Goal: Task Accomplishment & Management: Use online tool/utility

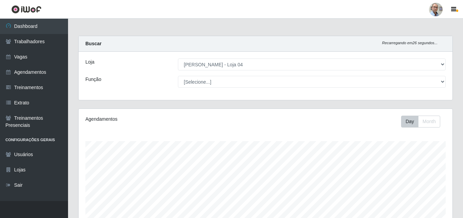
select select "251"
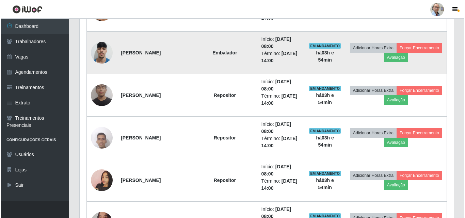
scroll to position [623, 0]
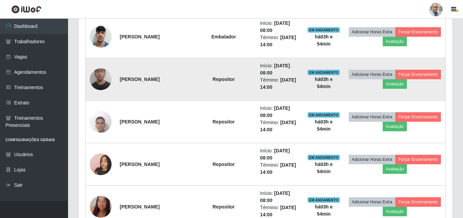
click at [106, 79] on img at bounding box center [101, 79] width 22 height 29
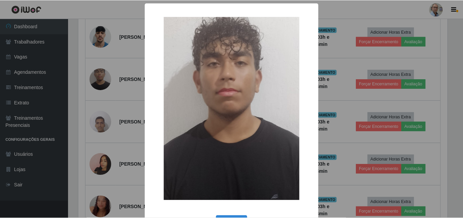
scroll to position [141, 371]
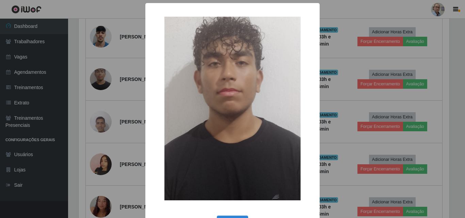
click at [107, 83] on div "× OK Cancel" at bounding box center [232, 109] width 465 height 218
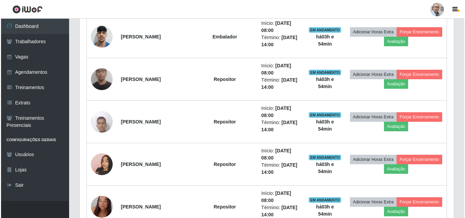
scroll to position [141, 374]
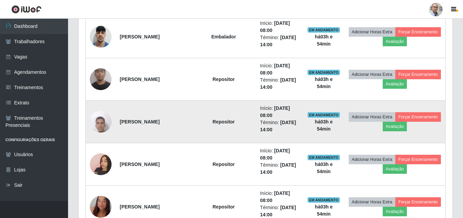
click at [104, 124] on img at bounding box center [101, 121] width 22 height 29
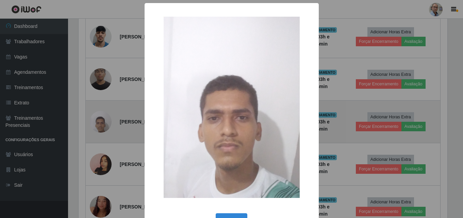
scroll to position [141, 371]
click at [104, 124] on div "× OK Cancel" at bounding box center [232, 109] width 465 height 218
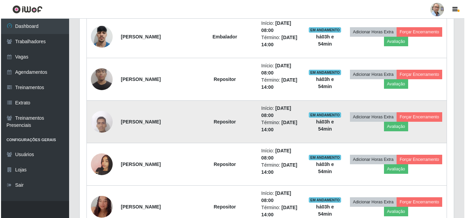
scroll to position [141, 374]
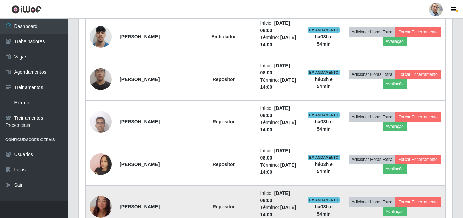
click at [101, 205] on img at bounding box center [101, 207] width 22 height 45
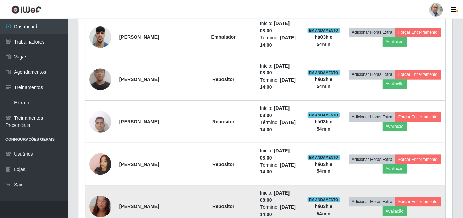
scroll to position [141, 371]
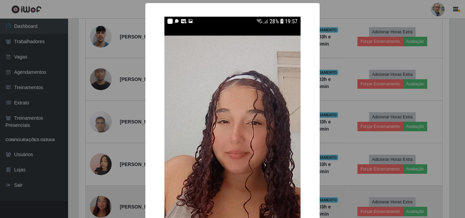
click at [101, 205] on div "× OK Cancel" at bounding box center [232, 109] width 465 height 218
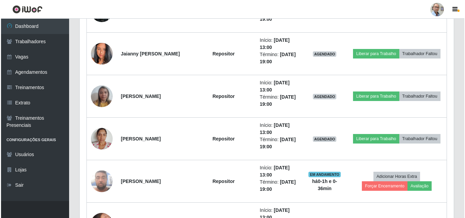
scroll to position [1577, 0]
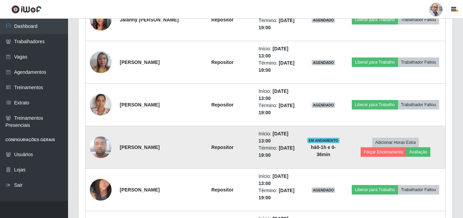
click at [96, 157] on img at bounding box center [101, 147] width 22 height 29
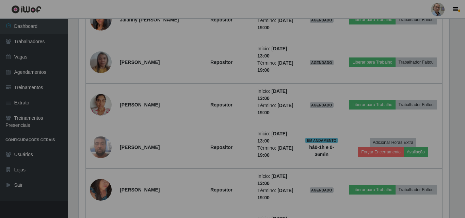
scroll to position [141, 374]
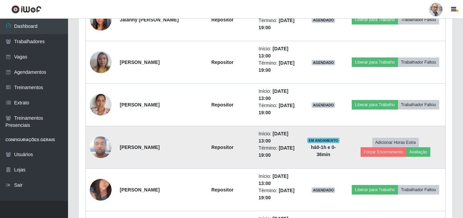
click at [111, 146] on img at bounding box center [101, 147] width 22 height 29
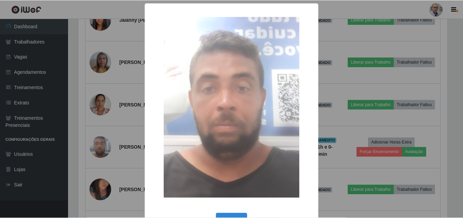
scroll to position [141, 371]
click at [352, 169] on div "× OK Cancel" at bounding box center [232, 109] width 465 height 218
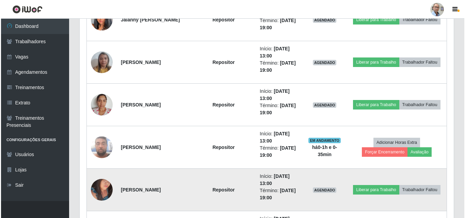
scroll to position [141, 374]
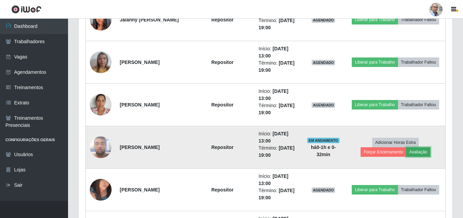
click at [424, 155] on button "Avaliação" at bounding box center [419, 152] width 24 height 10
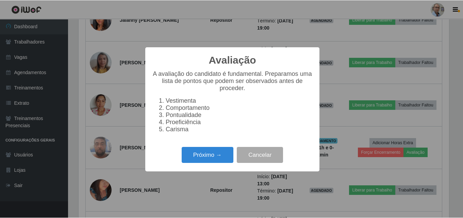
scroll to position [141, 371]
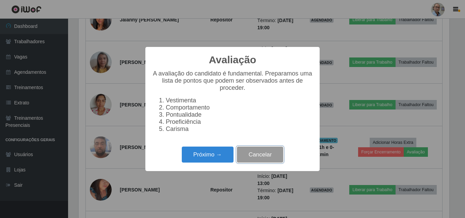
click at [261, 159] on button "Cancelar" at bounding box center [260, 155] width 46 height 16
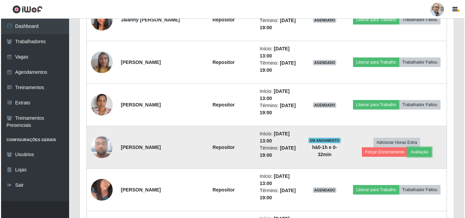
scroll to position [141, 374]
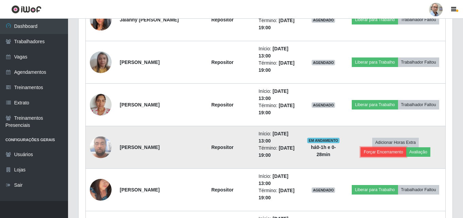
click at [389, 154] on button "Forçar Encerramento" at bounding box center [384, 152] width 46 height 10
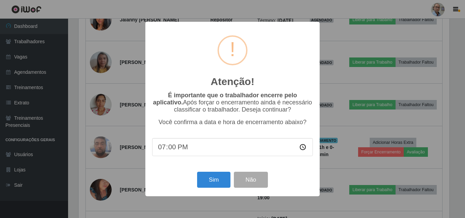
scroll to position [141, 371]
type input "12:30"
click at [213, 177] on button "Sim" at bounding box center [213, 180] width 33 height 16
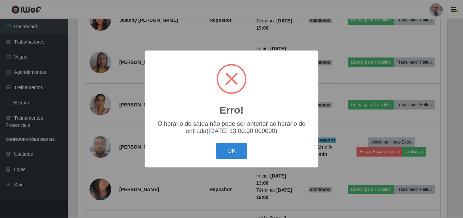
scroll to position [340326, 340097]
click at [238, 157] on button "OK" at bounding box center [233, 151] width 32 height 16
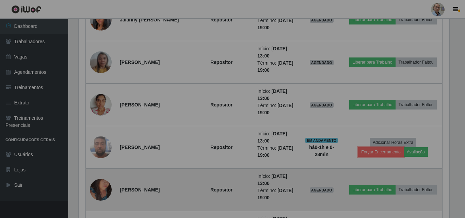
scroll to position [141, 374]
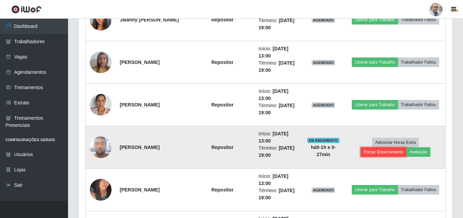
click at [386, 154] on button "Forçar Encerramento" at bounding box center [384, 152] width 46 height 10
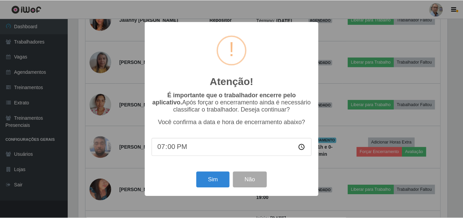
scroll to position [141, 371]
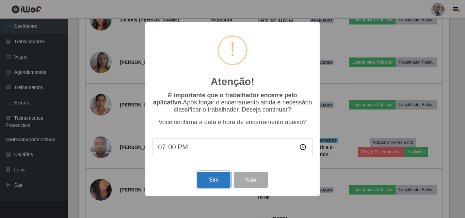
click at [221, 182] on button "Sim" at bounding box center [213, 180] width 33 height 16
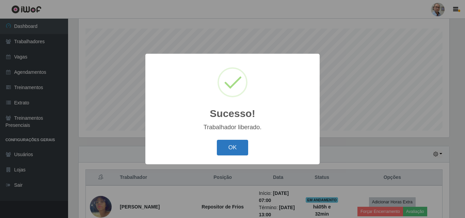
click at [240, 149] on button "OK" at bounding box center [233, 148] width 32 height 16
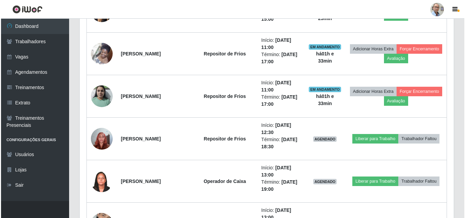
scroll to position [1236, 0]
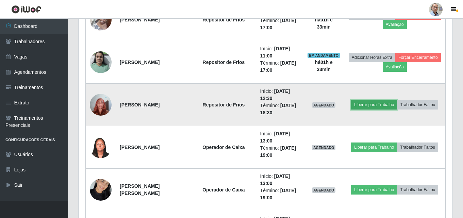
click at [397, 100] on button "Liberar para Trabalho" at bounding box center [374, 105] width 46 height 10
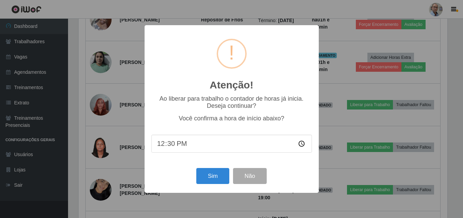
scroll to position [141, 371]
click at [217, 177] on button "Sim" at bounding box center [213, 176] width 33 height 16
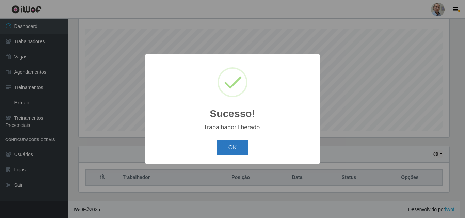
click at [225, 154] on button "OK" at bounding box center [233, 148] width 32 height 16
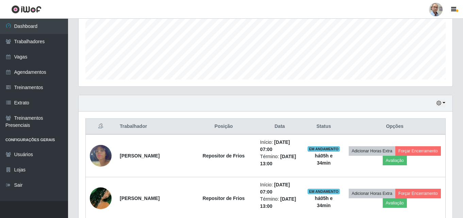
scroll to position [215, 0]
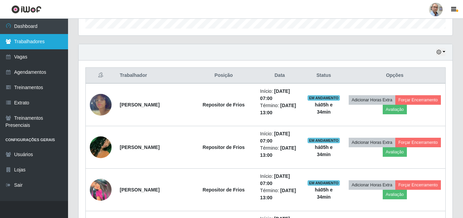
click at [25, 42] on link "Trabalhadores" at bounding box center [34, 41] width 68 height 15
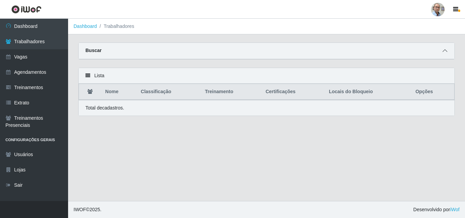
click at [445, 50] on icon at bounding box center [445, 50] width 5 height 5
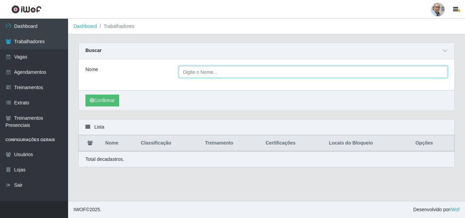
click at [274, 72] on input "Nome" at bounding box center [313, 72] width 269 height 12
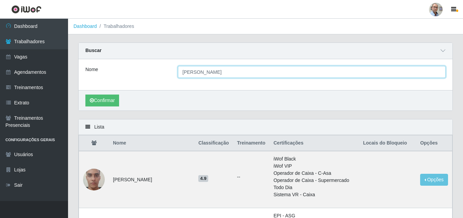
click at [265, 72] on input "jonathan candido" at bounding box center [312, 72] width 268 height 12
click at [204, 73] on input "jonathan cCândido" at bounding box center [312, 72] width 268 height 12
click at [225, 72] on input "jonathan Cândido" at bounding box center [312, 72] width 268 height 12
click at [272, 71] on input "jonathan Cândido da silva" at bounding box center [312, 72] width 268 height 12
type input "jonathan Cândido da silva"
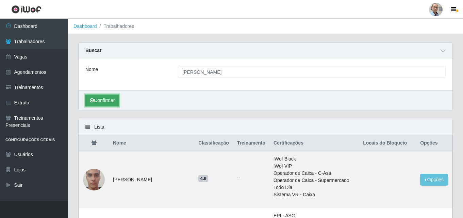
click at [109, 101] on button "Confirmar" at bounding box center [102, 101] width 34 height 12
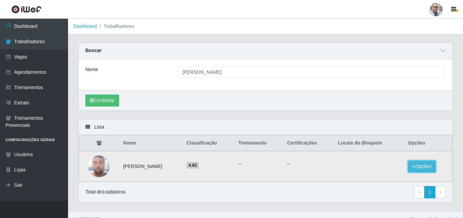
click at [425, 167] on button "Opções" at bounding box center [422, 167] width 28 height 12
click at [385, 160] on button "Bloquear - Empresa" at bounding box center [379, 159] width 55 height 14
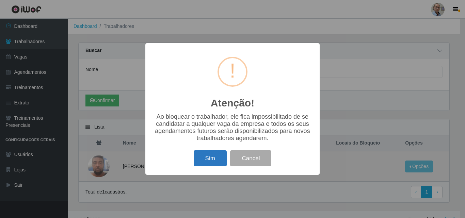
click at [213, 162] on button "Sim" at bounding box center [210, 158] width 33 height 16
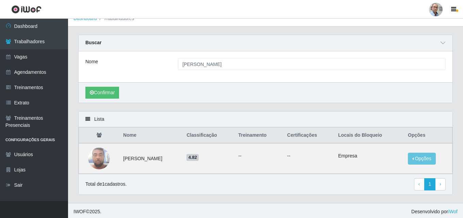
scroll to position [10, 0]
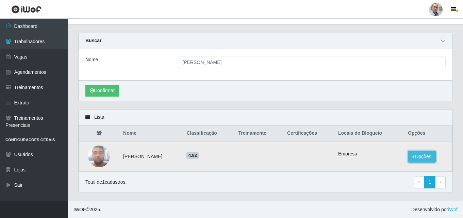
click at [427, 159] on button "Opções" at bounding box center [422, 157] width 28 height 12
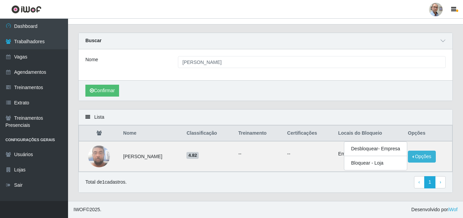
click at [309, 83] on div "Confirmar" at bounding box center [266, 90] width 374 height 20
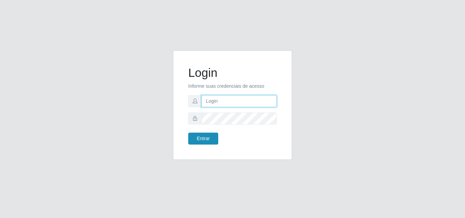
type input "[EMAIL_ADDRESS][DOMAIN_NAME]"
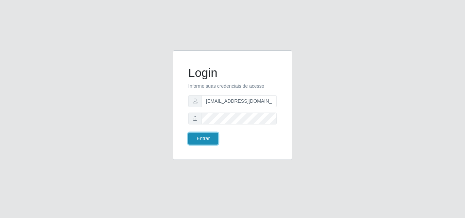
click at [205, 138] on button "Entrar" at bounding box center [203, 139] width 30 height 12
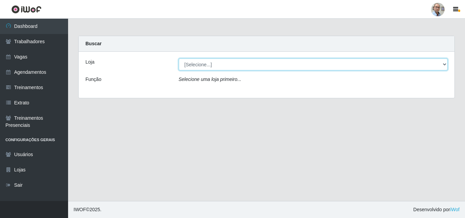
drag, startPoint x: 445, startPoint y: 64, endPoint x: 412, endPoint y: 62, distance: 33.1
click at [445, 64] on select "[Selecione...] Mar Vermelho - Loja 04" at bounding box center [313, 65] width 269 height 12
select select "251"
click at [179, 59] on select "[Selecione...] Mar Vermelho - Loja 04" at bounding box center [313, 65] width 269 height 12
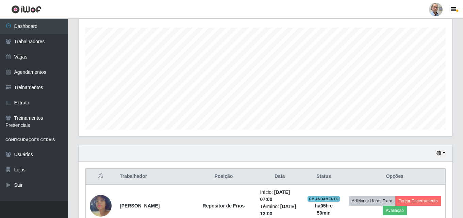
scroll to position [130, 0]
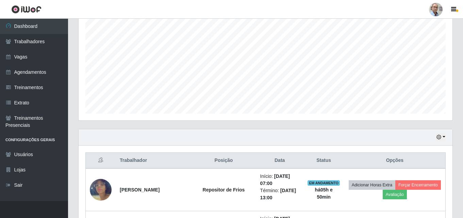
click at [446, 137] on div "Hoje 1 dia 3 dias 1 Semana Não encerrados" at bounding box center [266, 137] width 374 height 16
click at [443, 137] on button "button" at bounding box center [441, 137] width 10 height 8
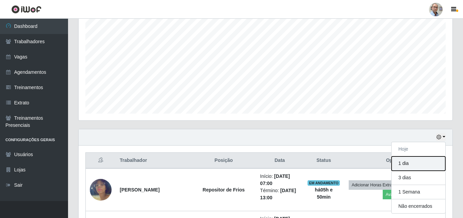
click at [415, 162] on button "1 dia" at bounding box center [419, 164] width 54 height 14
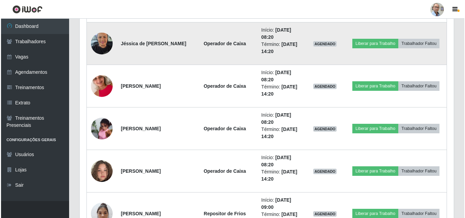
scroll to position [2411, 0]
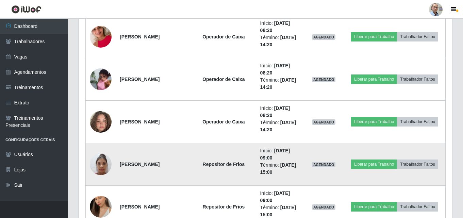
click at [104, 164] on img at bounding box center [101, 164] width 22 height 29
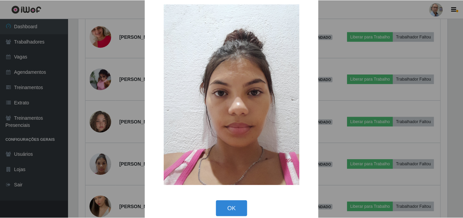
scroll to position [23, 0]
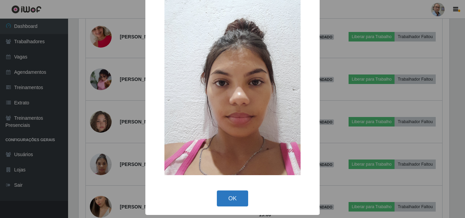
click at [228, 197] on button "OK" at bounding box center [233, 199] width 32 height 16
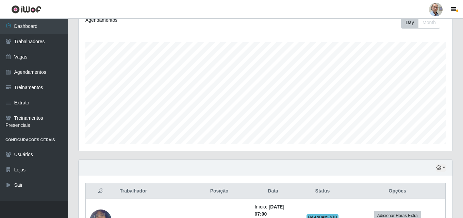
scroll to position [102, 0]
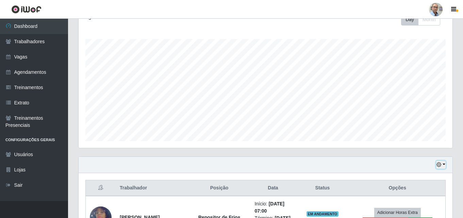
click at [445, 165] on button "button" at bounding box center [441, 165] width 10 height 8
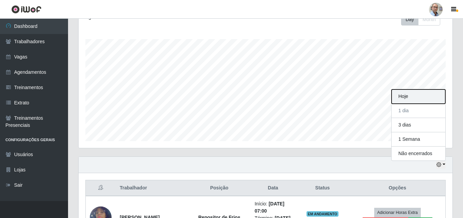
click at [407, 99] on button "Hoje" at bounding box center [419, 97] width 54 height 14
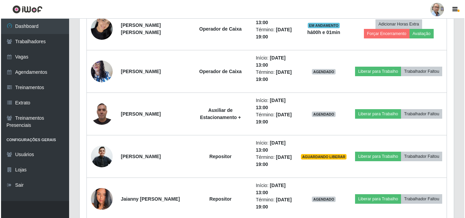
scroll to position [1372, 0]
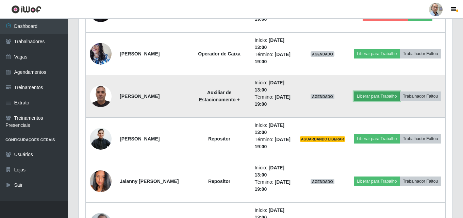
click at [391, 92] on button "Liberar para Trabalho" at bounding box center [377, 97] width 46 height 10
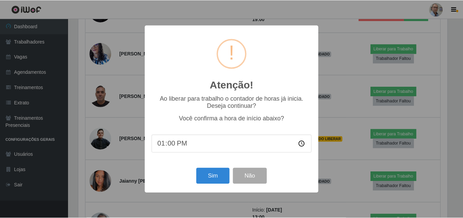
scroll to position [141, 371]
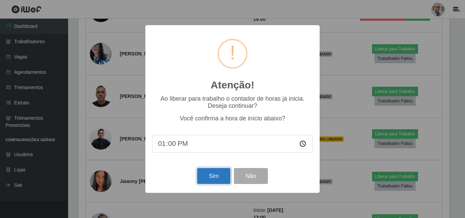
click at [226, 175] on button "Sim" at bounding box center [213, 176] width 33 height 16
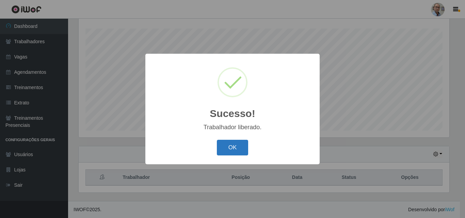
click at [243, 144] on button "OK" at bounding box center [233, 148] width 32 height 16
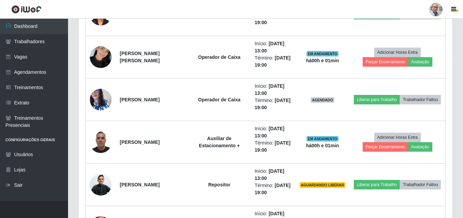
scroll to position [1338, 0]
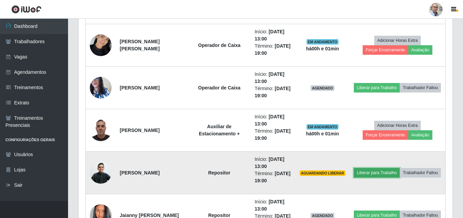
click at [400, 168] on button "Liberar para Trabalho" at bounding box center [377, 173] width 46 height 10
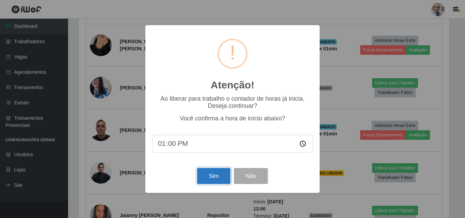
click at [218, 179] on button "Sim" at bounding box center [213, 176] width 33 height 16
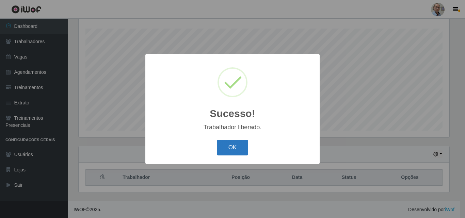
click at [233, 154] on button "OK" at bounding box center [233, 148] width 32 height 16
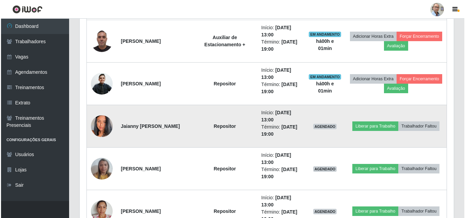
scroll to position [1441, 0]
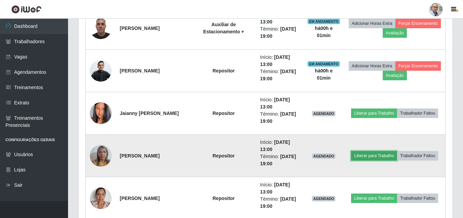
click at [397, 151] on button "Liberar para Trabalho" at bounding box center [374, 156] width 46 height 10
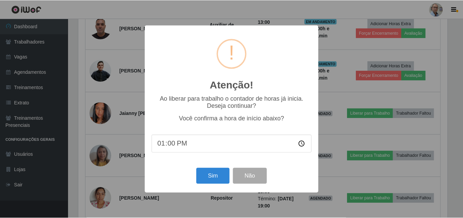
scroll to position [141, 371]
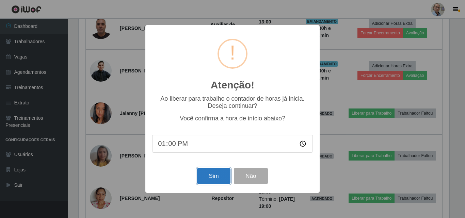
click at [211, 178] on button "Sim" at bounding box center [213, 176] width 33 height 16
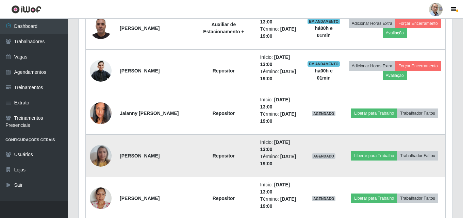
scroll to position [0, 0]
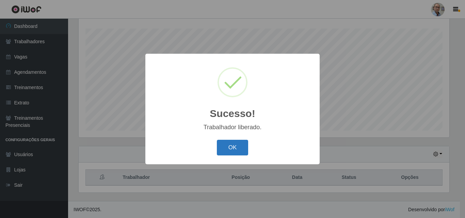
click at [235, 149] on button "OK" at bounding box center [233, 148] width 32 height 16
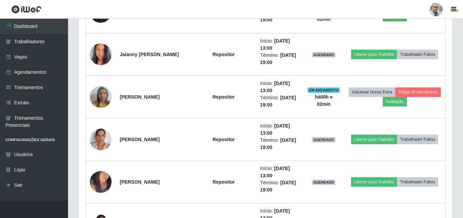
scroll to position [1509, 0]
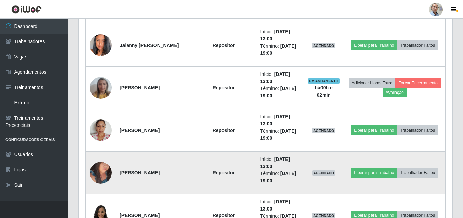
click at [106, 173] on img at bounding box center [101, 172] width 22 height 29
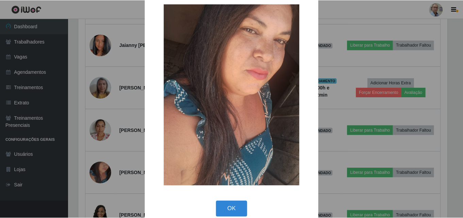
scroll to position [23, 0]
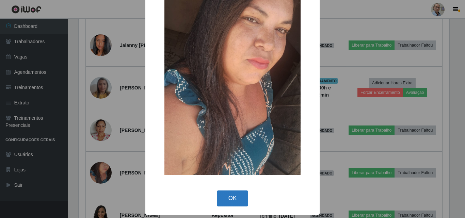
click at [237, 196] on button "OK" at bounding box center [233, 199] width 32 height 16
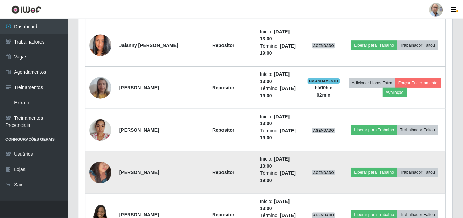
scroll to position [141, 374]
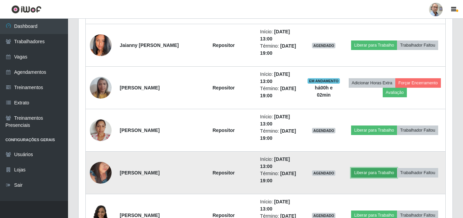
click at [394, 168] on button "Liberar para Trabalho" at bounding box center [374, 173] width 46 height 10
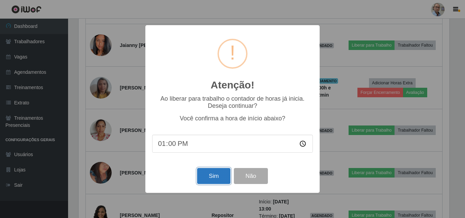
click at [208, 175] on button "Sim" at bounding box center [213, 176] width 33 height 16
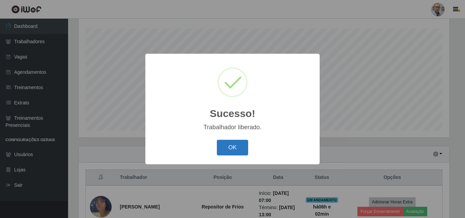
click at [231, 150] on button "OK" at bounding box center [233, 148] width 32 height 16
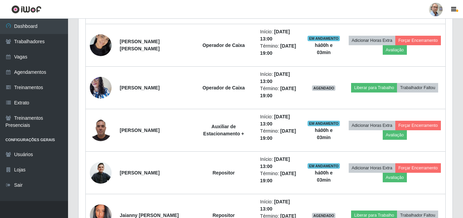
scroll to position [1372, 0]
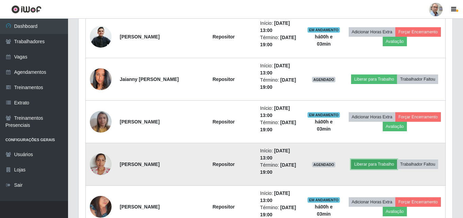
click at [392, 162] on button "Liberar para Trabalho" at bounding box center [374, 165] width 46 height 10
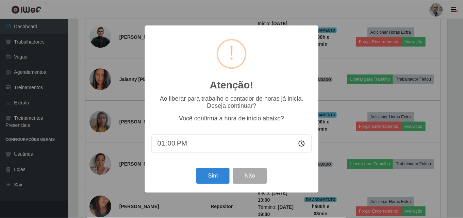
scroll to position [141, 371]
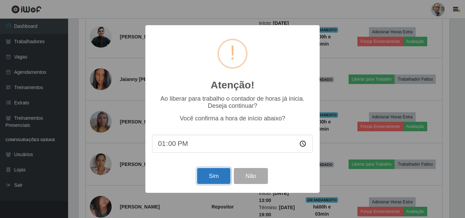
click at [225, 181] on button "Sim" at bounding box center [213, 176] width 33 height 16
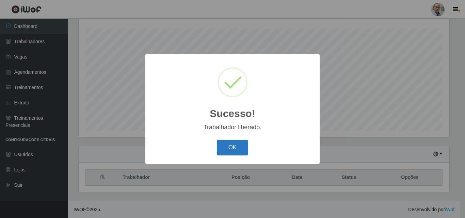
click at [229, 147] on button "OK" at bounding box center [233, 148] width 32 height 16
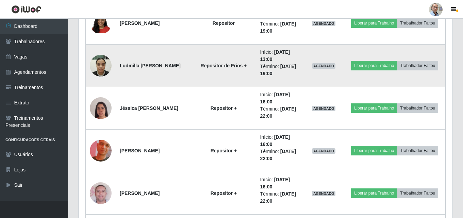
scroll to position [1747, 0]
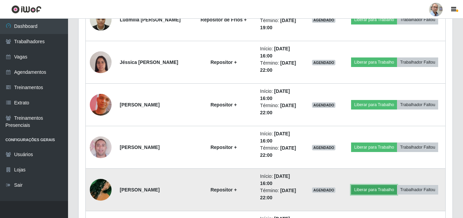
click at [397, 185] on button "Liberar para Trabalho" at bounding box center [374, 190] width 46 height 10
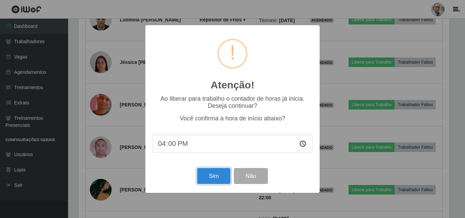
drag, startPoint x: 209, startPoint y: 176, endPoint x: 222, endPoint y: 174, distance: 13.1
click at [209, 176] on button "Sim" at bounding box center [213, 176] width 33 height 16
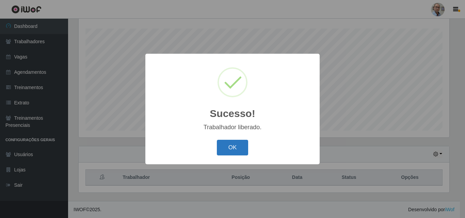
click at [237, 149] on button "OK" at bounding box center [233, 148] width 32 height 16
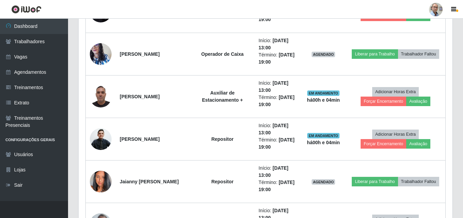
scroll to position [1577, 0]
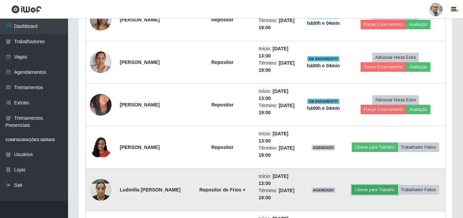
click at [389, 185] on button "Liberar para Trabalho" at bounding box center [375, 190] width 46 height 10
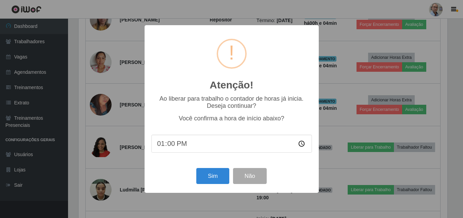
scroll to position [141, 371]
click at [204, 177] on button "Sim" at bounding box center [213, 176] width 33 height 16
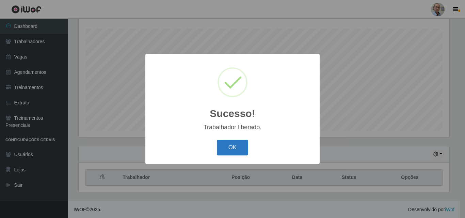
click at [233, 149] on button "OK" at bounding box center [233, 148] width 32 height 16
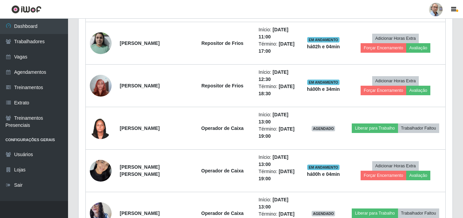
scroll to position [1236, 0]
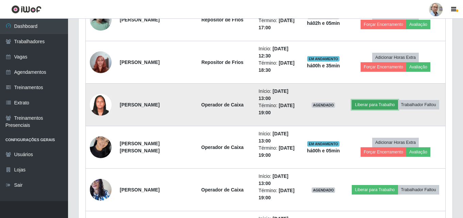
click at [398, 101] on button "Liberar para Trabalho" at bounding box center [375, 105] width 46 height 10
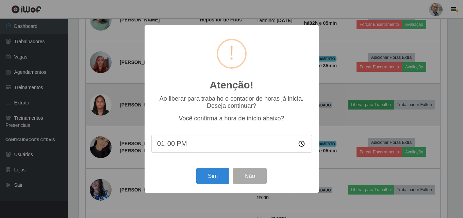
scroll to position [141, 371]
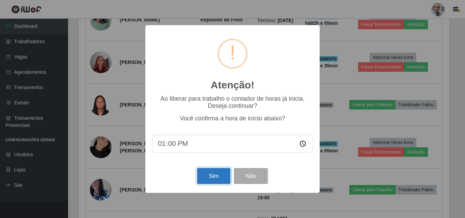
click at [221, 178] on button "Sim" at bounding box center [213, 176] width 33 height 16
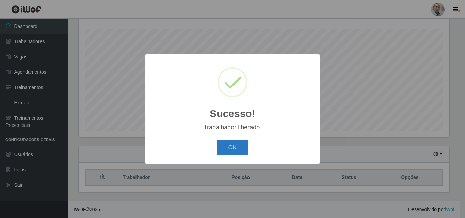
click at [229, 151] on button "OK" at bounding box center [233, 148] width 32 height 16
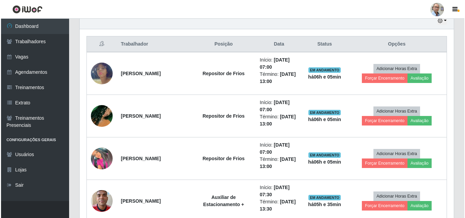
scroll to position [249, 0]
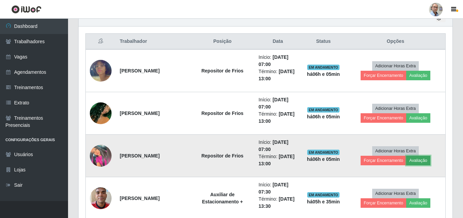
click at [416, 160] on button "Avaliação" at bounding box center [419, 161] width 24 height 10
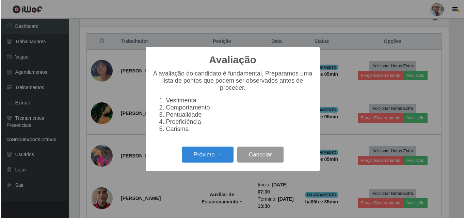
scroll to position [141, 371]
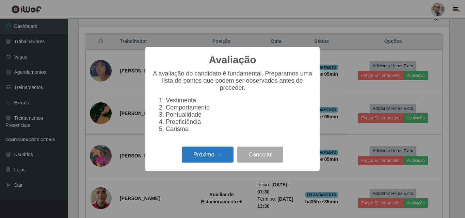
click at [216, 160] on button "Próximo →" at bounding box center [208, 155] width 52 height 16
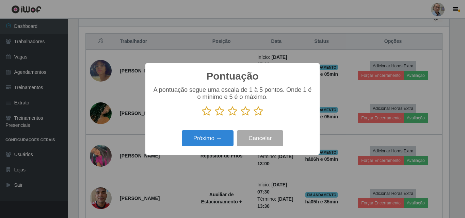
scroll to position [340326, 340097]
click at [259, 114] on icon at bounding box center [259, 111] width 10 height 10
click at [254, 116] on input "radio" at bounding box center [254, 116] width 0 height 0
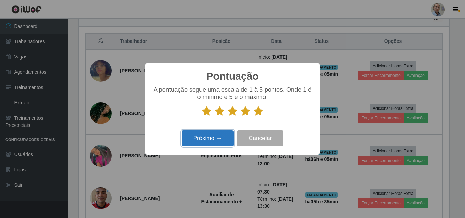
click at [209, 139] on button "Próximo →" at bounding box center [208, 138] width 52 height 16
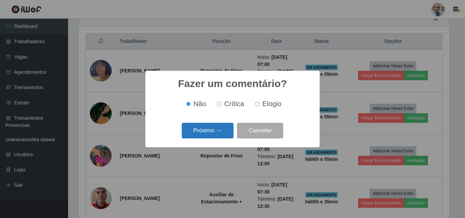
click at [213, 135] on button "Próximo →" at bounding box center [208, 131] width 52 height 16
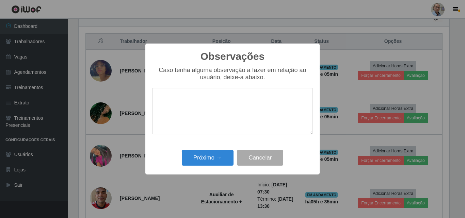
click at [215, 134] on div "Observações × Caso tenha alguma observação a fazer em relação ao usuário, deixe…" at bounding box center [232, 109] width 174 height 131
click at [207, 158] on button "Próximo →" at bounding box center [208, 158] width 52 height 16
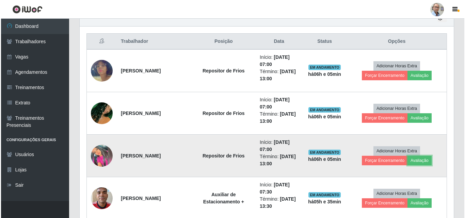
scroll to position [141, 374]
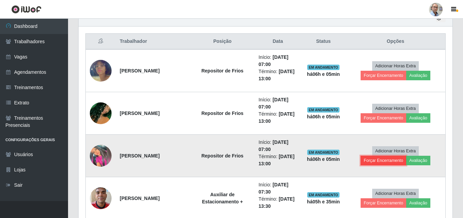
click at [394, 161] on button "Forçar Encerramento" at bounding box center [384, 161] width 46 height 10
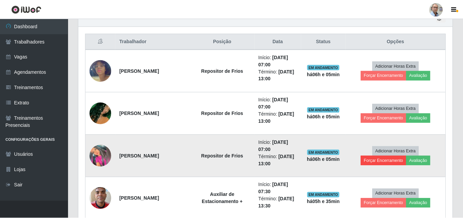
scroll to position [141, 371]
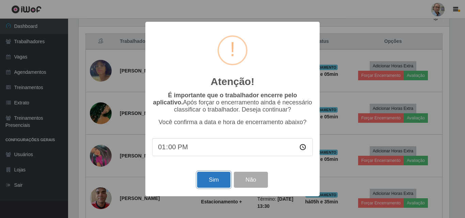
click at [212, 183] on button "Sim" at bounding box center [213, 180] width 33 height 16
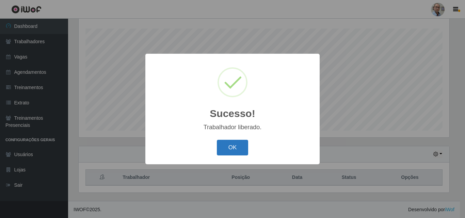
click at [226, 146] on button "OK" at bounding box center [233, 148] width 32 height 16
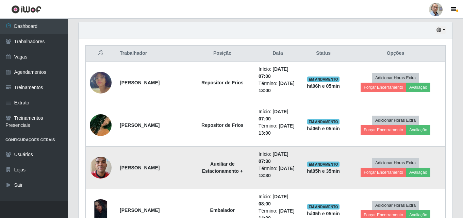
scroll to position [249, 0]
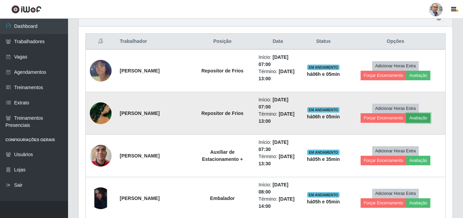
click at [417, 117] on button "Avaliação" at bounding box center [419, 118] width 24 height 10
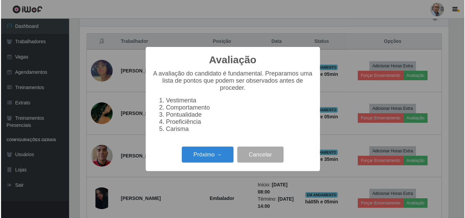
scroll to position [141, 371]
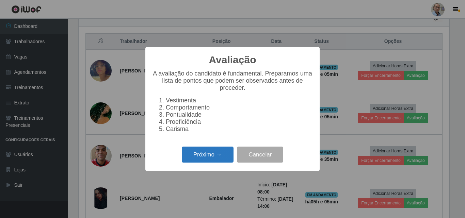
click at [205, 160] on button "Próximo →" at bounding box center [208, 155] width 52 height 16
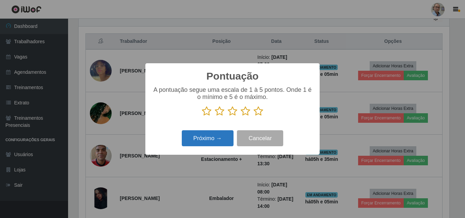
click at [205, 140] on button "Próximo →" at bounding box center [208, 138] width 52 height 16
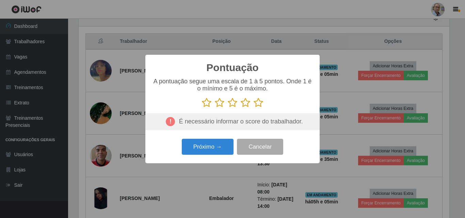
click at [259, 105] on icon at bounding box center [259, 103] width 10 height 10
click at [254, 108] on input "radio" at bounding box center [254, 108] width 0 height 0
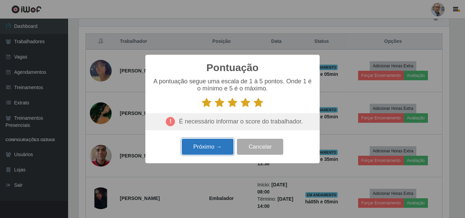
click at [193, 145] on button "Próximo →" at bounding box center [208, 147] width 52 height 16
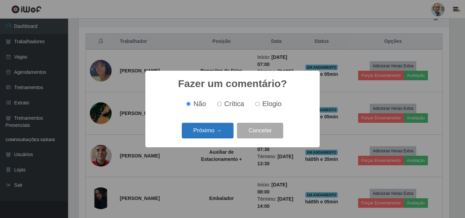
click at [209, 136] on button "Próximo →" at bounding box center [208, 131] width 52 height 16
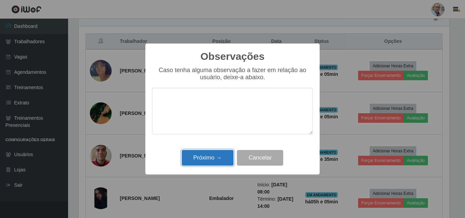
click at [208, 160] on button "Próximo →" at bounding box center [208, 158] width 52 height 16
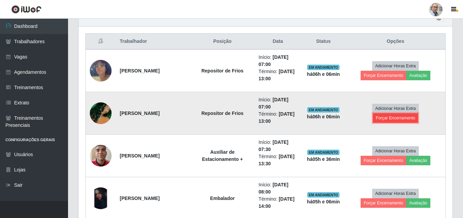
click at [392, 117] on button "Forçar Encerramento" at bounding box center [396, 118] width 46 height 10
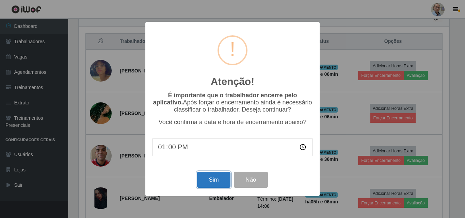
click at [221, 179] on button "Sim" at bounding box center [213, 180] width 33 height 16
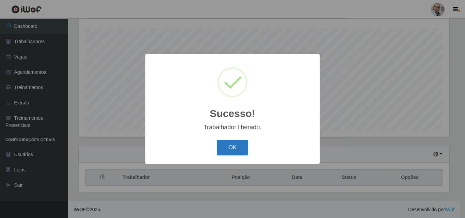
click at [224, 145] on button "OK" at bounding box center [233, 148] width 32 height 16
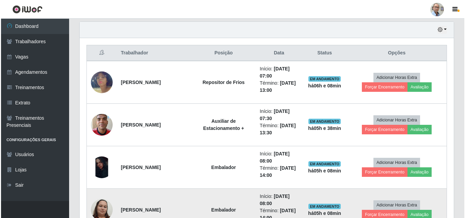
scroll to position [138, 0]
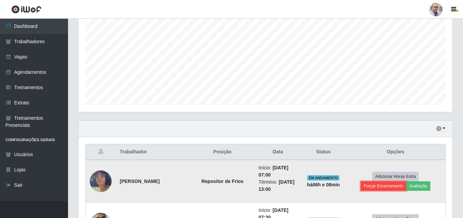
click at [388, 185] on button "Forçar Encerramento" at bounding box center [384, 186] width 46 height 10
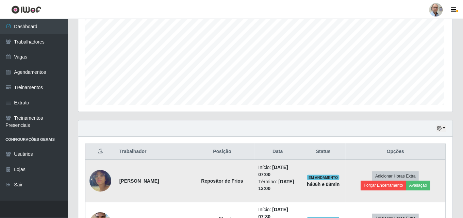
scroll to position [141, 371]
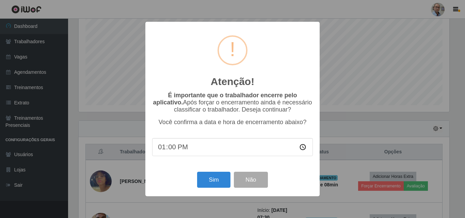
click at [375, 98] on div "Atenção! × É importante que o trabalhador encerre pelo aplicativo. Após forçar …" at bounding box center [232, 109] width 465 height 218
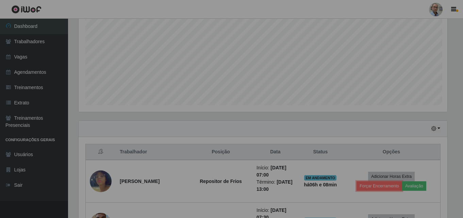
scroll to position [141, 374]
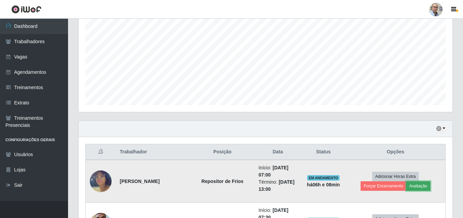
click at [421, 185] on button "Avaliação" at bounding box center [419, 186] width 24 height 10
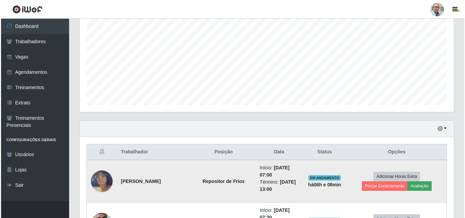
scroll to position [141, 371]
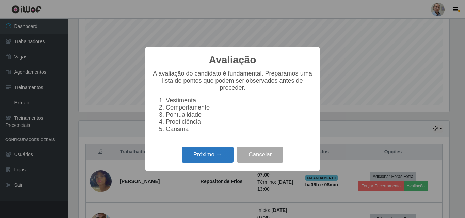
click at [220, 159] on button "Próximo →" at bounding box center [208, 155] width 52 height 16
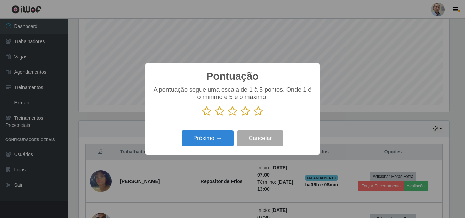
click at [222, 113] on icon at bounding box center [220, 111] width 10 height 10
click at [215, 116] on input "radio" at bounding box center [215, 116] width 0 height 0
click at [213, 138] on button "Próximo →" at bounding box center [208, 138] width 52 height 16
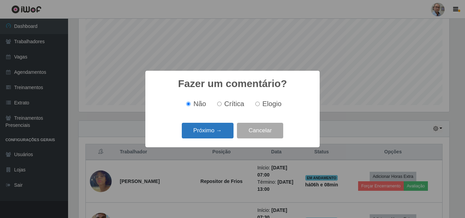
click at [216, 135] on button "Próximo →" at bounding box center [208, 131] width 52 height 16
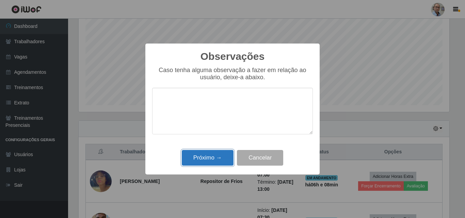
click at [222, 161] on button "Próximo →" at bounding box center [208, 158] width 52 height 16
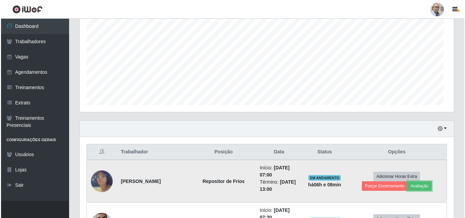
scroll to position [141, 374]
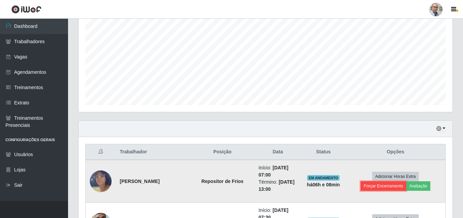
click at [390, 188] on button "Forçar Encerramento" at bounding box center [384, 186] width 46 height 10
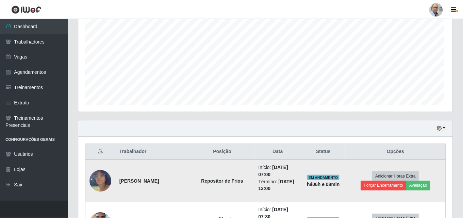
scroll to position [141, 371]
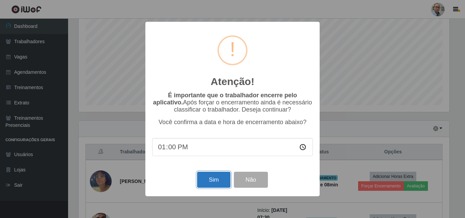
click at [218, 182] on button "Sim" at bounding box center [213, 180] width 33 height 16
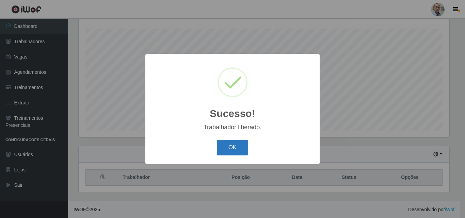
click at [239, 152] on button "OK" at bounding box center [233, 148] width 32 height 16
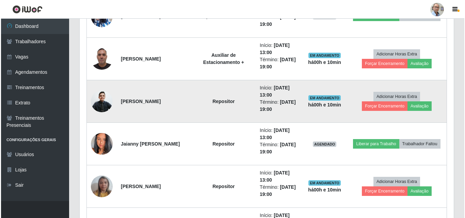
scroll to position [1270, 0]
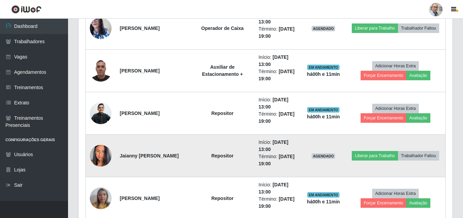
click at [107, 158] on img at bounding box center [101, 156] width 22 height 39
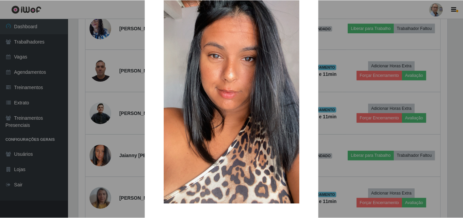
scroll to position [68, 0]
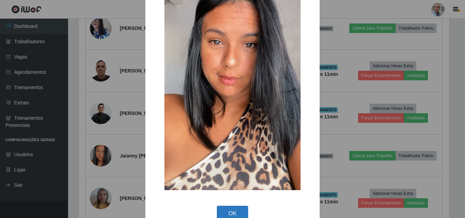
click at [233, 212] on button "OK" at bounding box center [233, 214] width 32 height 16
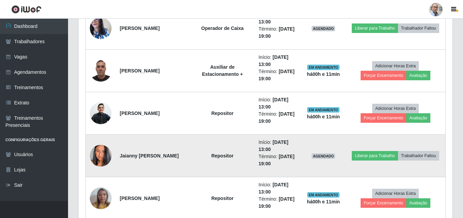
scroll to position [1304, 0]
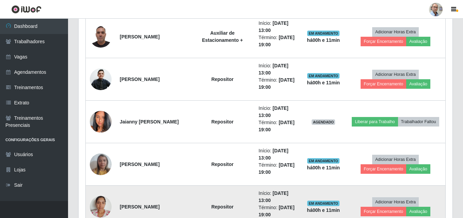
click at [107, 207] on img at bounding box center [101, 206] width 22 height 29
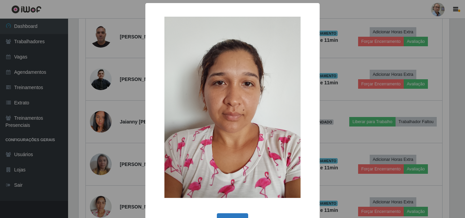
click at [238, 216] on button "OK" at bounding box center [233, 221] width 32 height 16
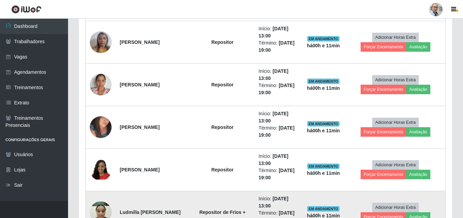
scroll to position [1441, 0]
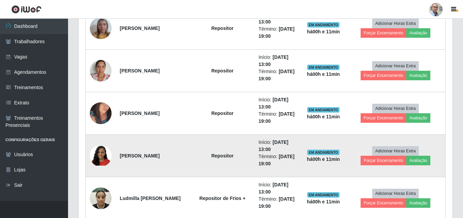
click at [104, 160] on img at bounding box center [101, 155] width 22 height 19
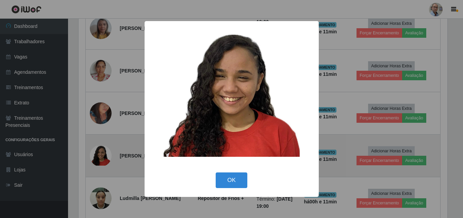
scroll to position [141, 371]
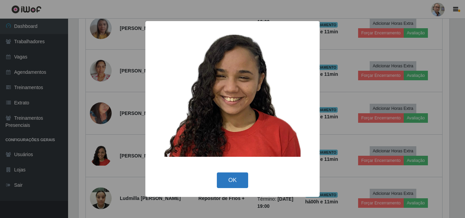
click at [234, 184] on button "OK" at bounding box center [233, 181] width 32 height 16
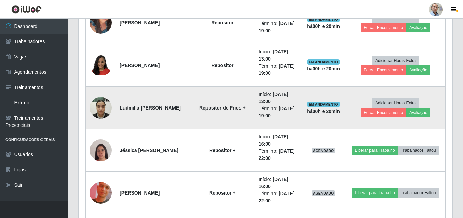
scroll to position [1611, 0]
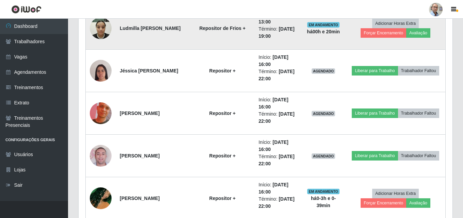
click at [100, 33] on img at bounding box center [101, 28] width 22 height 29
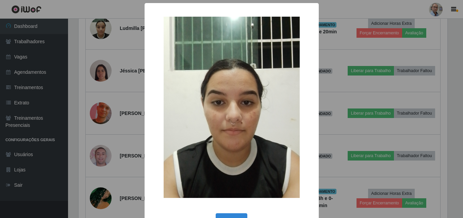
scroll to position [141, 371]
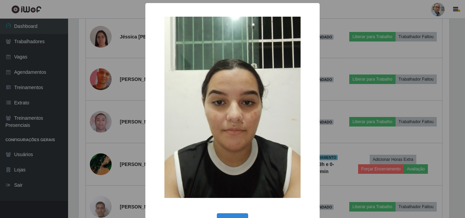
click at [116, 79] on div "× OK Cancel" at bounding box center [232, 109] width 465 height 218
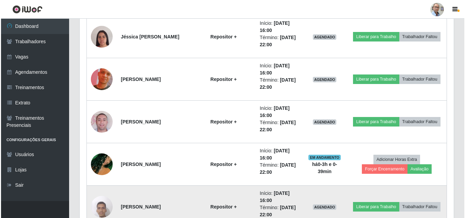
scroll to position [141, 374]
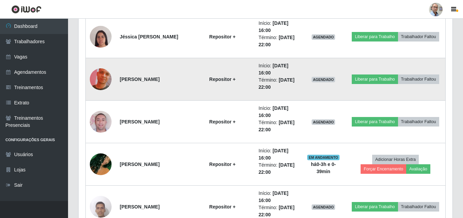
click at [103, 81] on img at bounding box center [101, 79] width 22 height 39
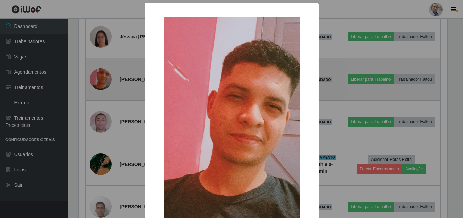
scroll to position [141, 371]
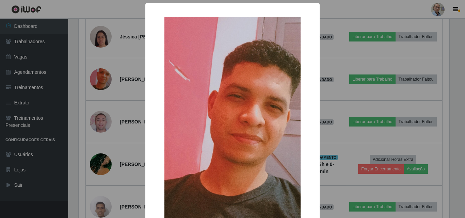
click at [101, 84] on div "× OK Cancel" at bounding box center [232, 109] width 465 height 218
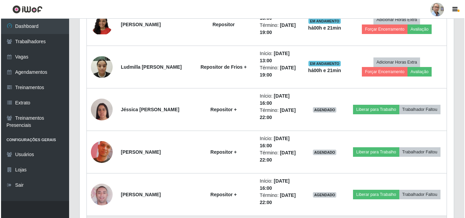
scroll to position [1674, 0]
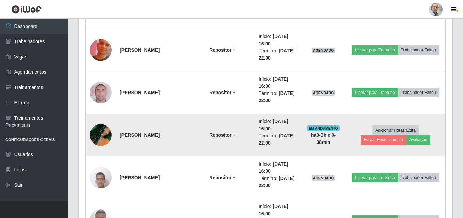
click at [105, 137] on img at bounding box center [101, 135] width 22 height 39
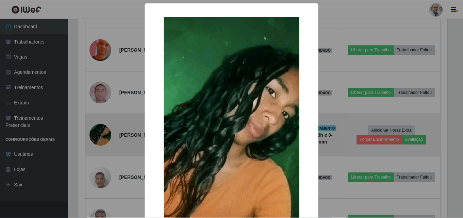
scroll to position [141, 371]
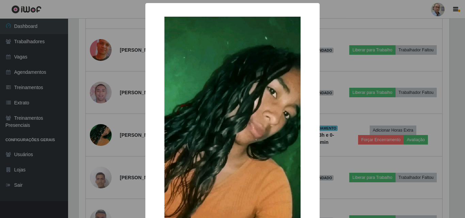
click at [102, 135] on div "× OK Cancel" at bounding box center [232, 109] width 465 height 218
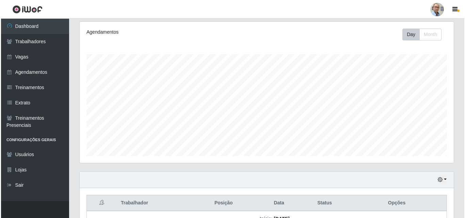
scroll to position [155, 0]
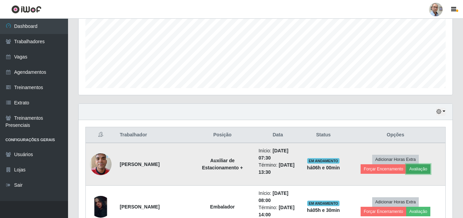
click at [423, 169] on button "Avaliação" at bounding box center [419, 169] width 24 height 10
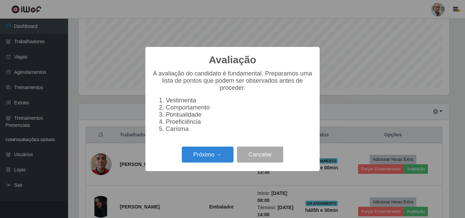
scroll to position [141, 371]
click at [213, 154] on button "Próximo →" at bounding box center [208, 155] width 52 height 16
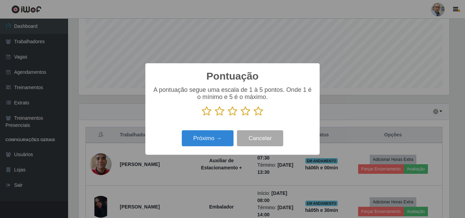
scroll to position [340326, 340097]
click at [256, 111] on icon at bounding box center [259, 111] width 10 height 10
click at [254, 116] on input "radio" at bounding box center [254, 116] width 0 height 0
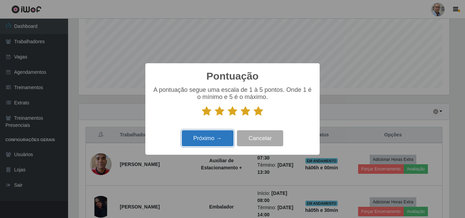
click at [211, 143] on button "Próximo →" at bounding box center [208, 138] width 52 height 16
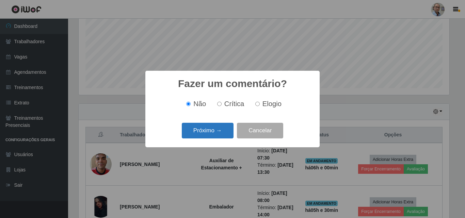
click at [204, 137] on button "Próximo →" at bounding box center [208, 131] width 52 height 16
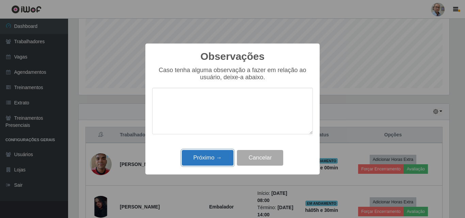
click at [212, 161] on button "Próximo →" at bounding box center [208, 158] width 52 height 16
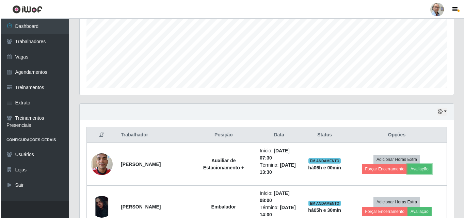
scroll to position [141, 374]
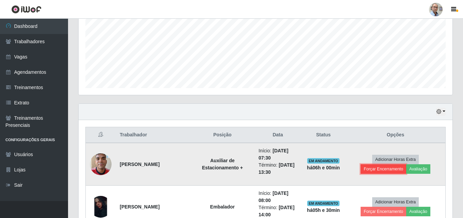
click at [381, 170] on button "Forçar Encerramento" at bounding box center [384, 169] width 46 height 10
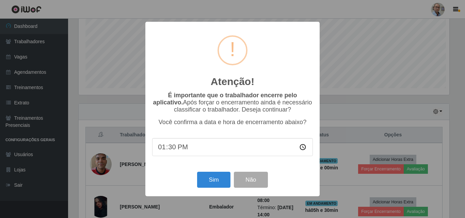
scroll to position [141, 371]
click at [210, 179] on button "Sim" at bounding box center [213, 180] width 33 height 16
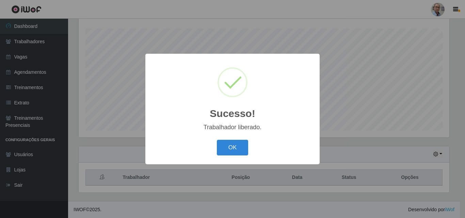
scroll to position [113, 0]
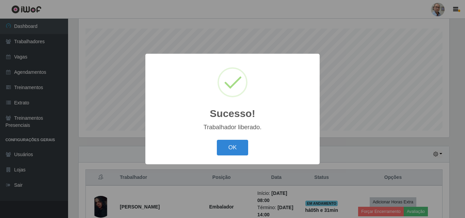
drag, startPoint x: 229, startPoint y: 146, endPoint x: 311, endPoint y: 151, distance: 81.9
click at [229, 146] on button "OK" at bounding box center [233, 148] width 32 height 16
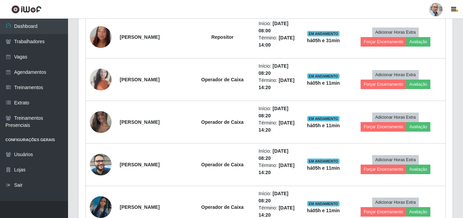
scroll to position [623, 0]
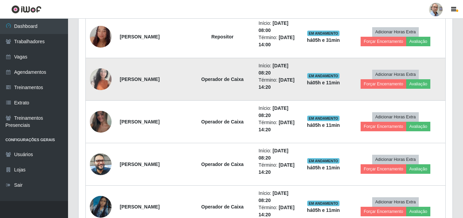
click at [102, 78] on img at bounding box center [101, 79] width 22 height 29
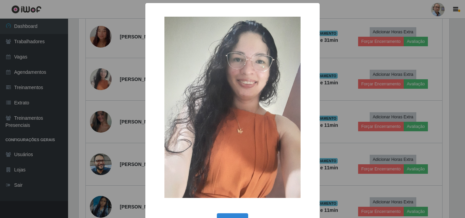
click at [347, 100] on div "× OK Cancel" at bounding box center [232, 109] width 465 height 218
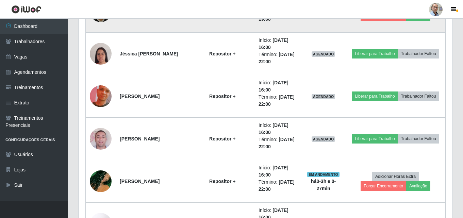
scroll to position [1645, 0]
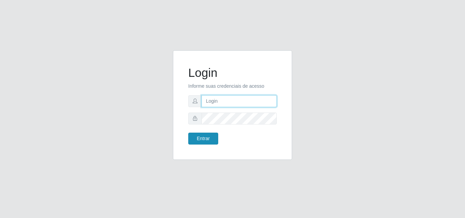
type input "[EMAIL_ADDRESS][DOMAIN_NAME]"
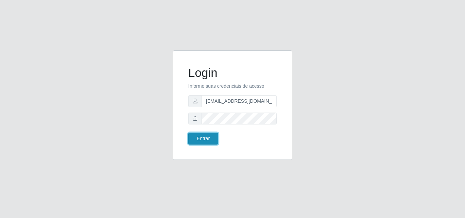
click at [203, 141] on button "Entrar" at bounding box center [203, 139] width 30 height 12
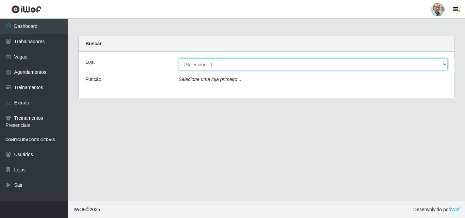
click at [378, 62] on select "[Selecione...] Mar Vermelho - Loja 04" at bounding box center [313, 65] width 269 height 12
select select "251"
click at [179, 59] on select "[Selecione...] Mar Vermelho - Loja 04" at bounding box center [313, 65] width 269 height 12
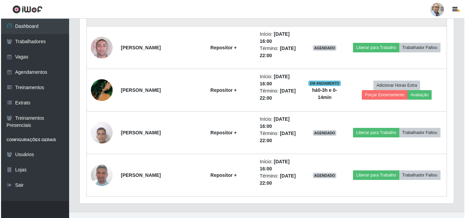
scroll to position [1634, 0]
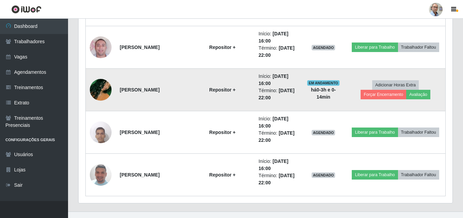
click at [100, 93] on img at bounding box center [101, 89] width 22 height 39
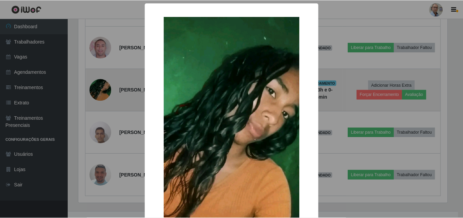
scroll to position [141, 371]
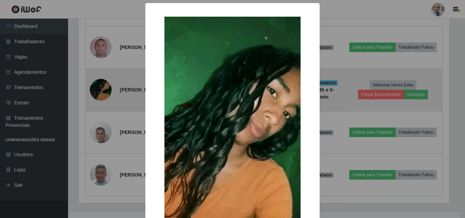
click at [100, 93] on div "× OK Cancel" at bounding box center [232, 109] width 465 height 218
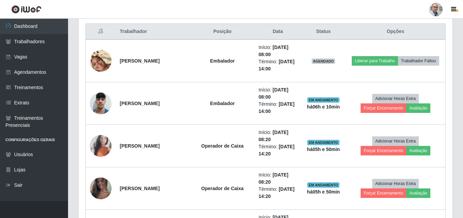
scroll to position [257, 0]
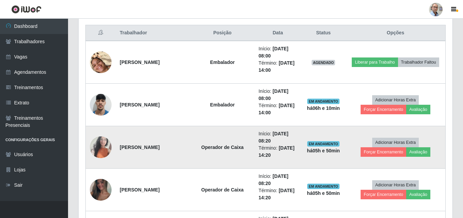
click at [104, 144] on img at bounding box center [101, 147] width 22 height 29
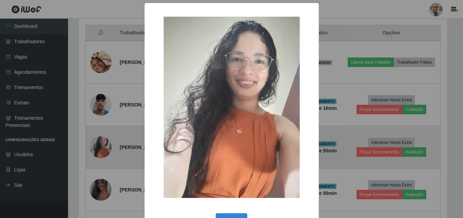
scroll to position [141, 371]
click at [104, 144] on div "× OK Cancel" at bounding box center [232, 109] width 465 height 218
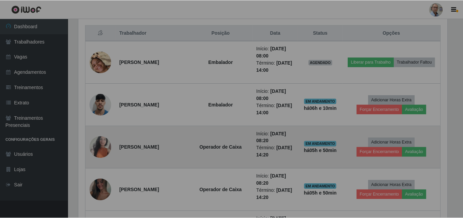
scroll to position [141, 374]
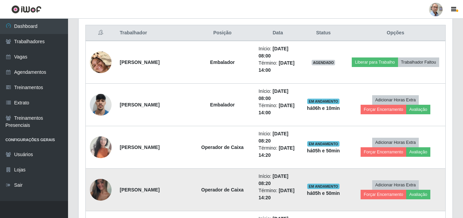
click at [104, 183] on img at bounding box center [101, 190] width 22 height 48
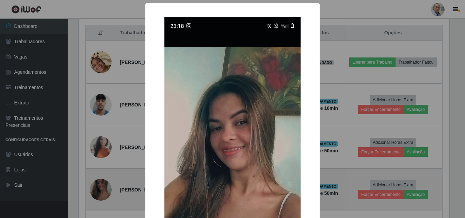
click at [104, 183] on div "× OK Cancel" at bounding box center [232, 109] width 465 height 218
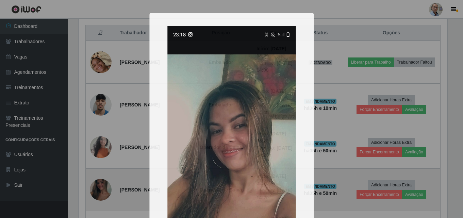
scroll to position [141, 374]
